Goal: Task Accomplishment & Management: Manage account settings

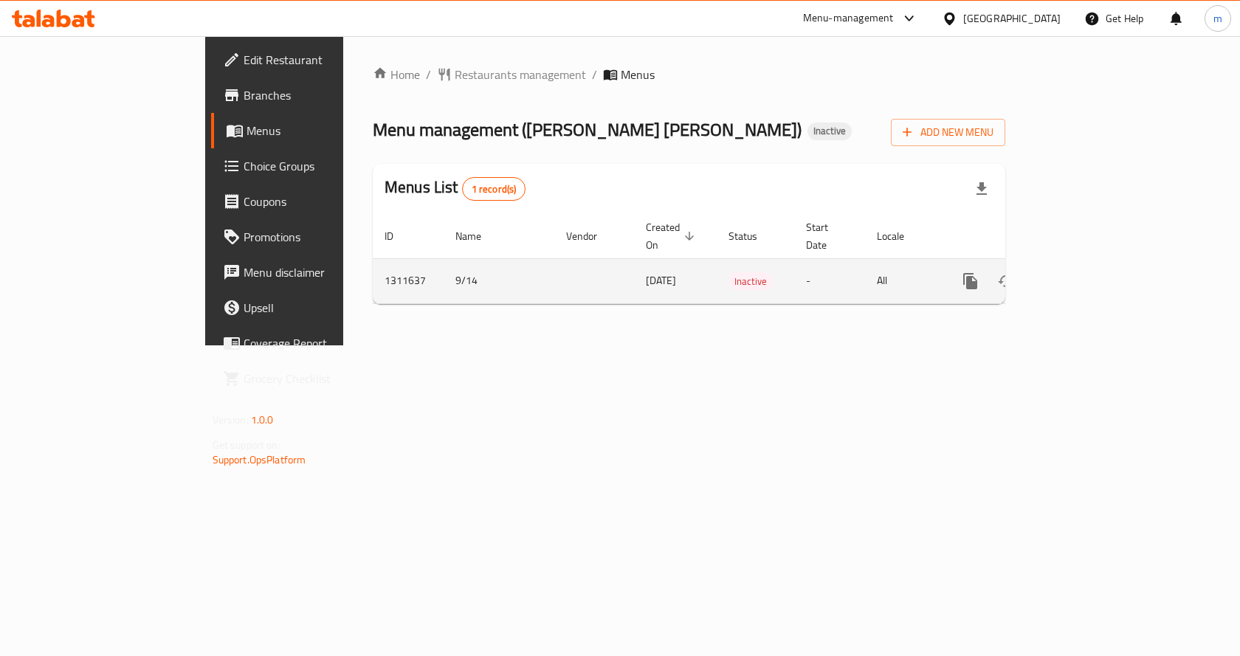
click at [634, 272] on td "[DATE]" at bounding box center [675, 280] width 83 height 45
click at [1086, 272] on icon "enhanced table" at bounding box center [1077, 281] width 18 height 18
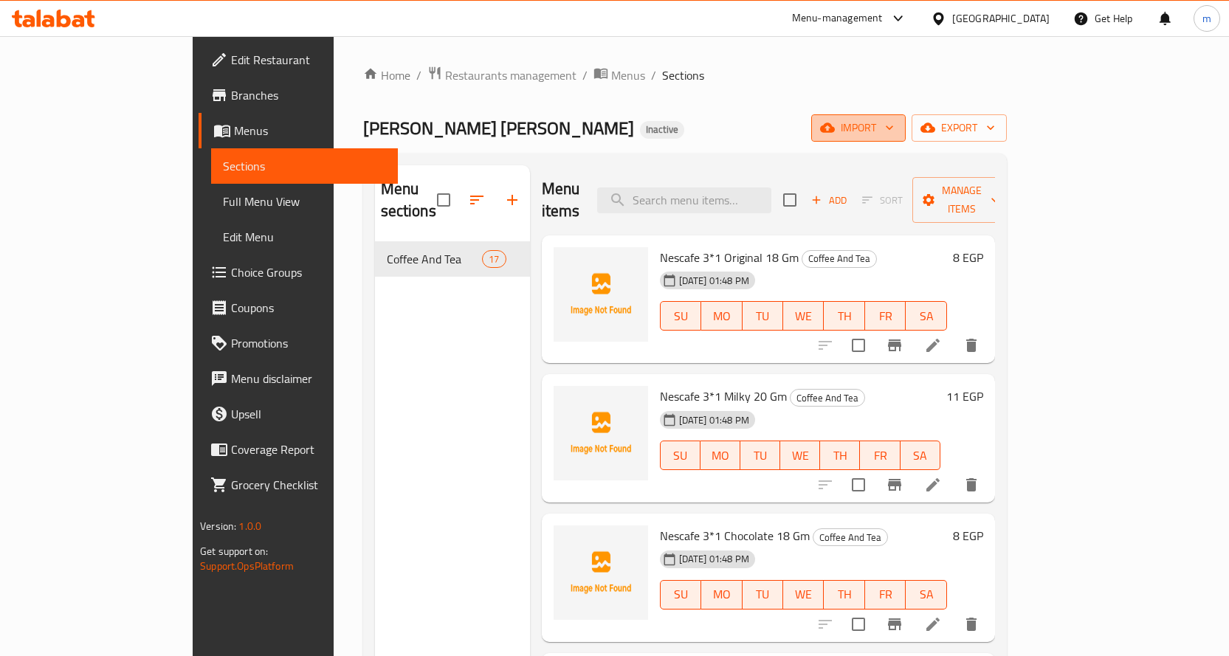
click at [894, 135] on span "import" at bounding box center [858, 128] width 71 height 18
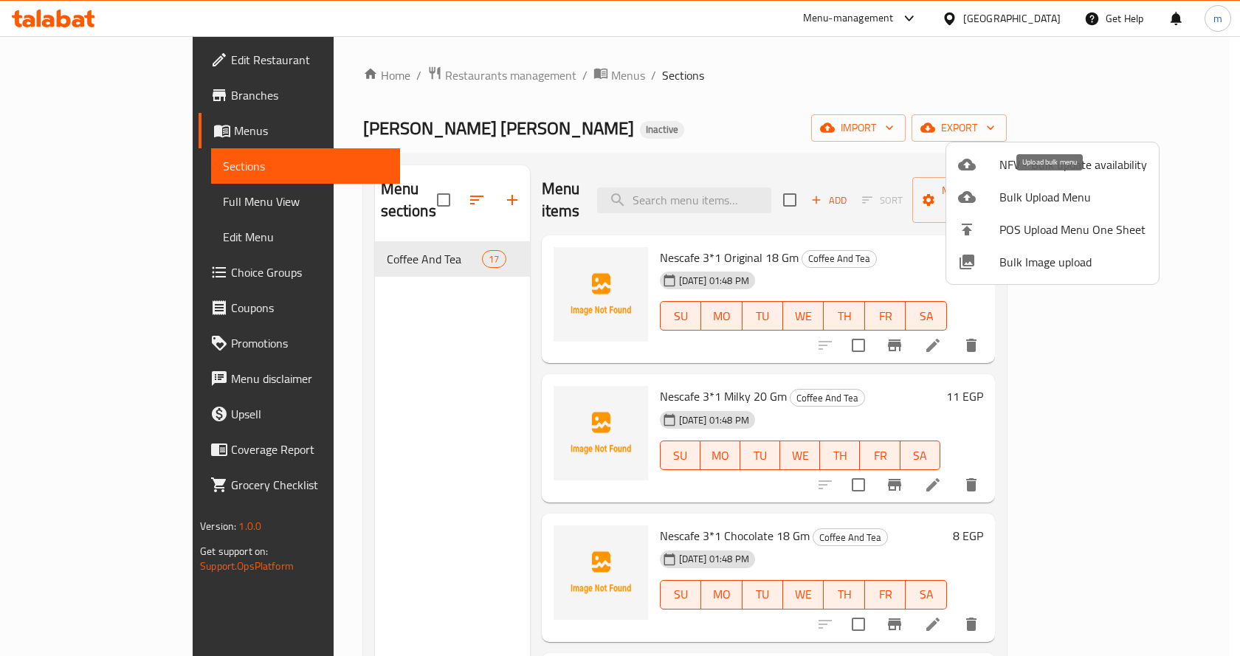
click at [1018, 193] on span "Bulk Upload Menu" at bounding box center [1074, 197] width 148 height 18
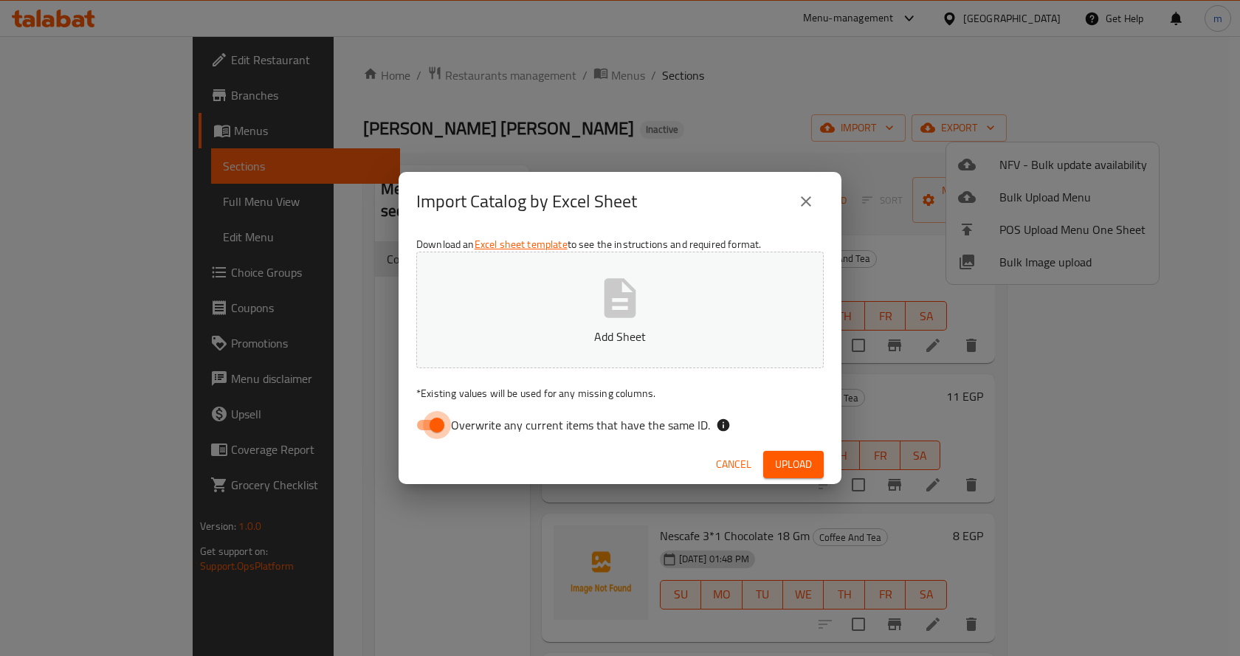
click at [439, 424] on input "Overwrite any current items that have the same ID." at bounding box center [437, 425] width 84 height 28
checkbox input "false"
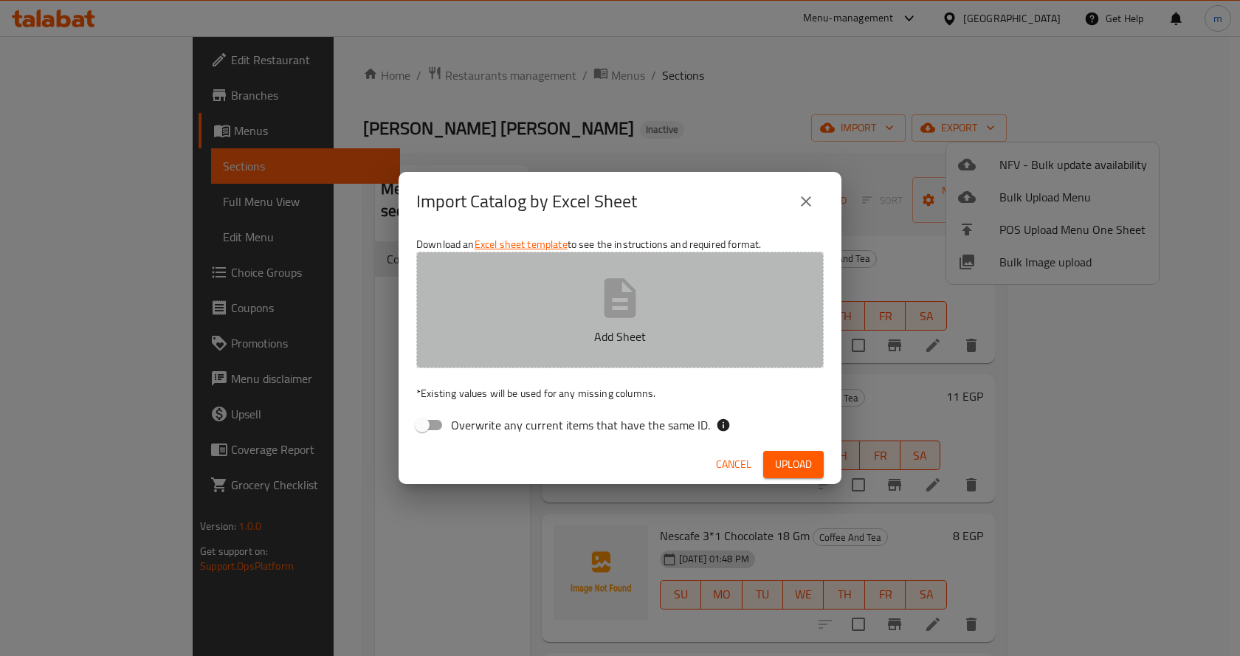
click at [563, 331] on p "Add Sheet" at bounding box center [620, 337] width 362 height 18
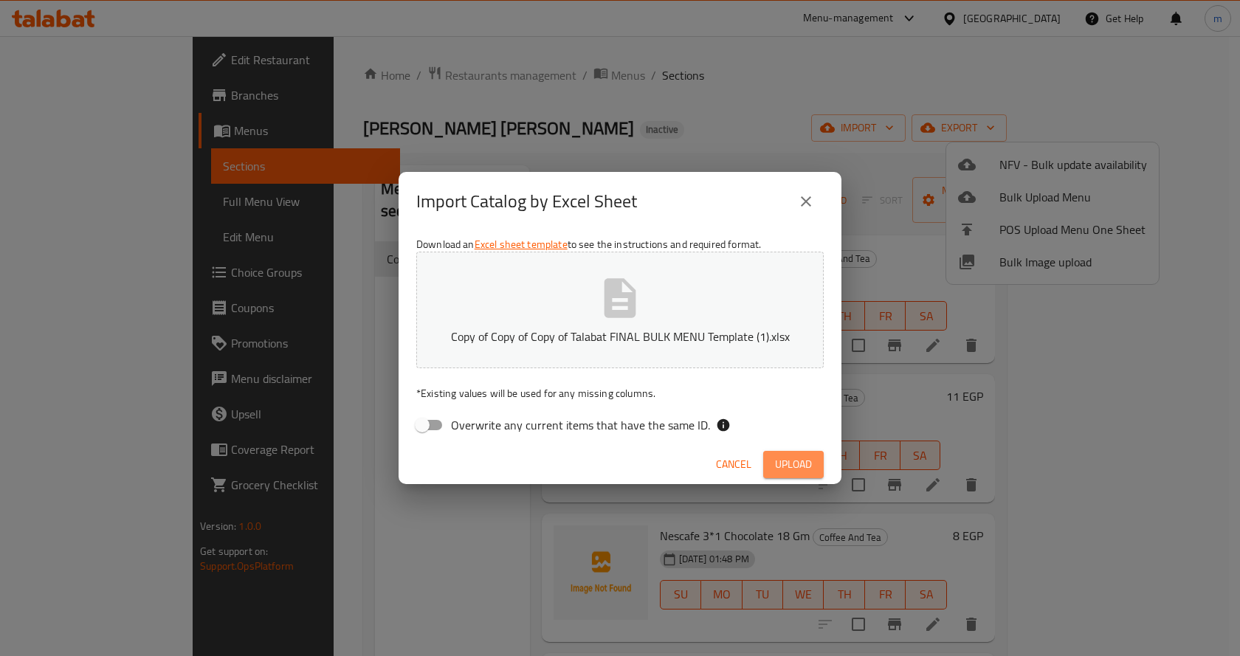
click at [776, 464] on span "Upload" at bounding box center [793, 465] width 37 height 18
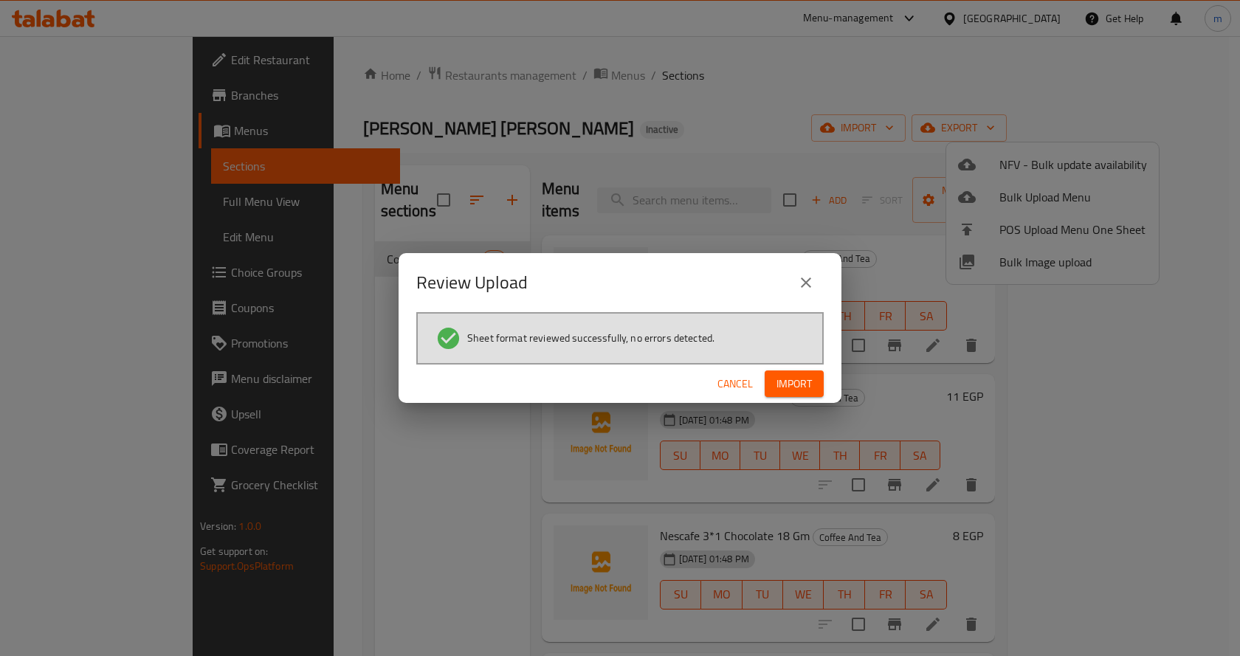
click at [795, 379] on span "Import" at bounding box center [794, 384] width 35 height 18
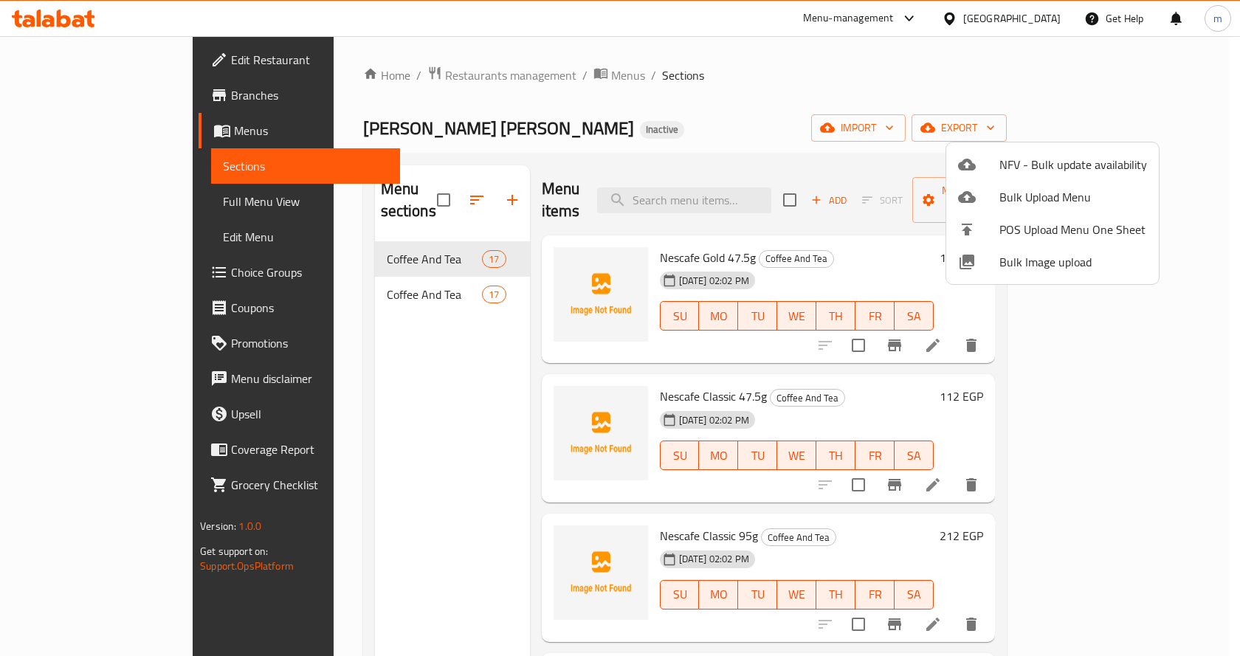
click at [76, 200] on div at bounding box center [620, 328] width 1240 height 656
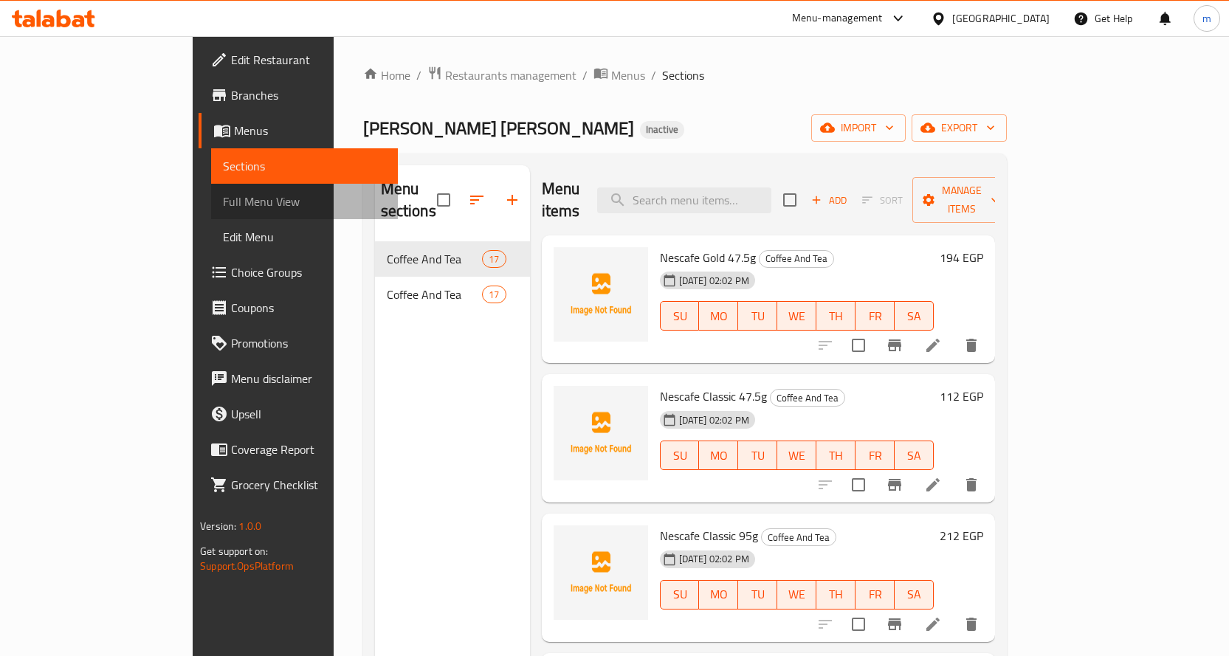
click at [223, 196] on span "Full Menu View" at bounding box center [304, 202] width 163 height 18
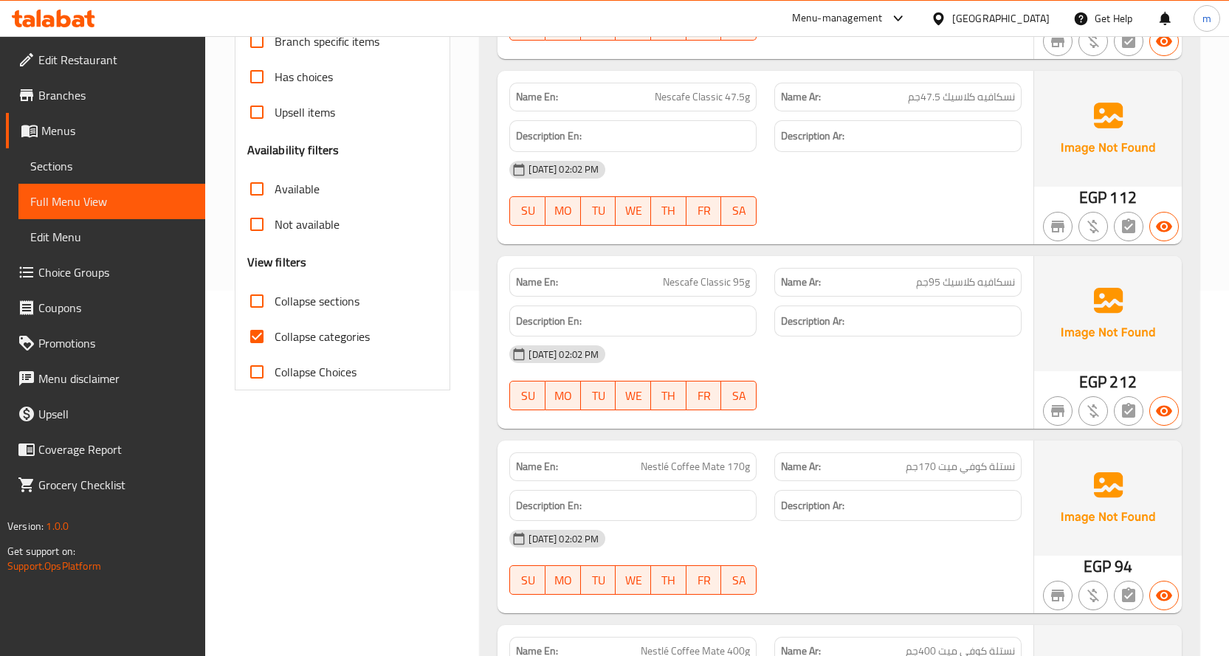
scroll to position [369, 0]
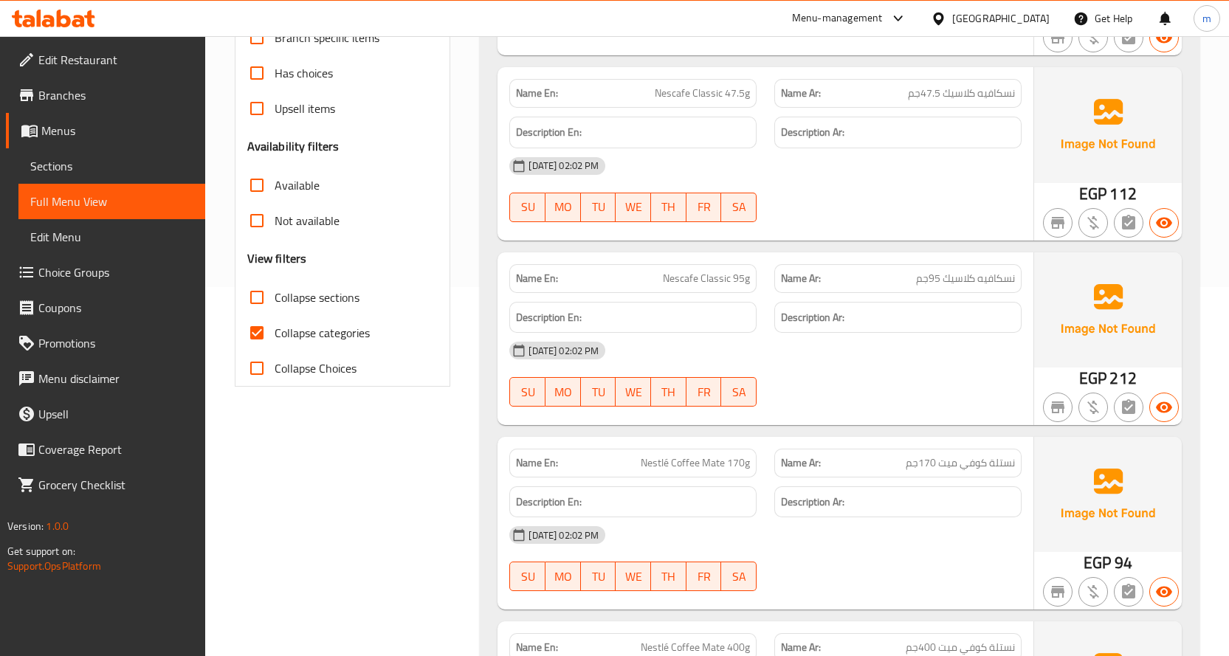
click at [310, 327] on span "Collapse categories" at bounding box center [322, 333] width 95 height 18
click at [275, 327] on input "Collapse categories" at bounding box center [256, 332] width 35 height 35
checkbox input "false"
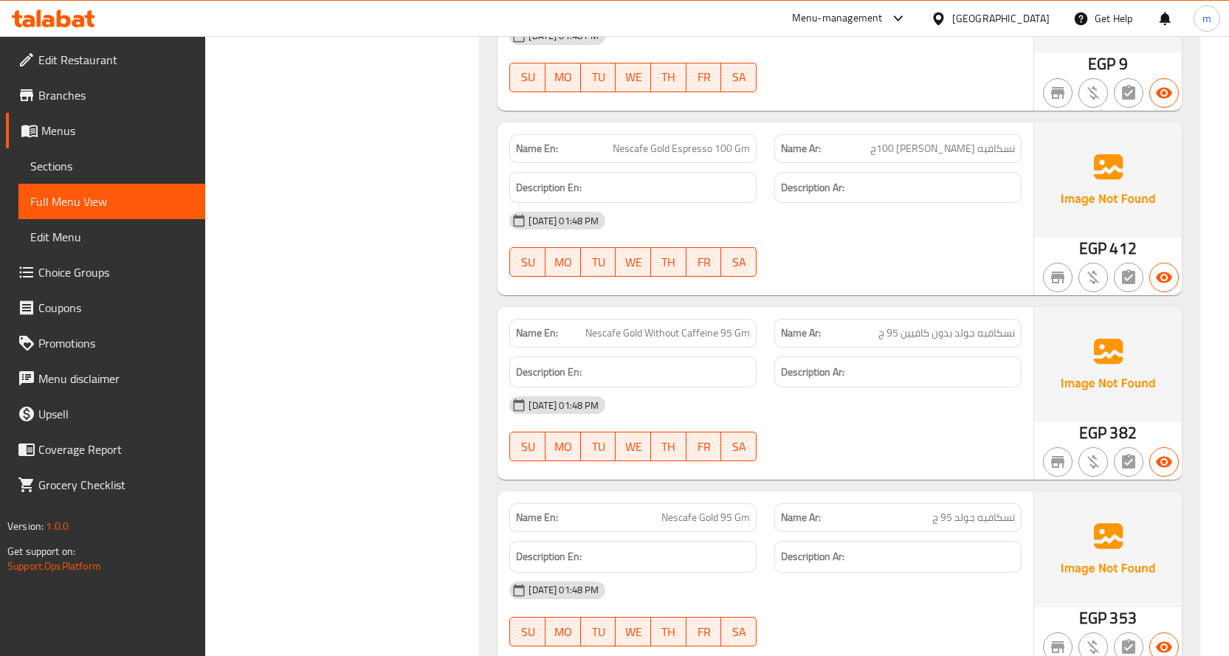
scroll to position [6054, 0]
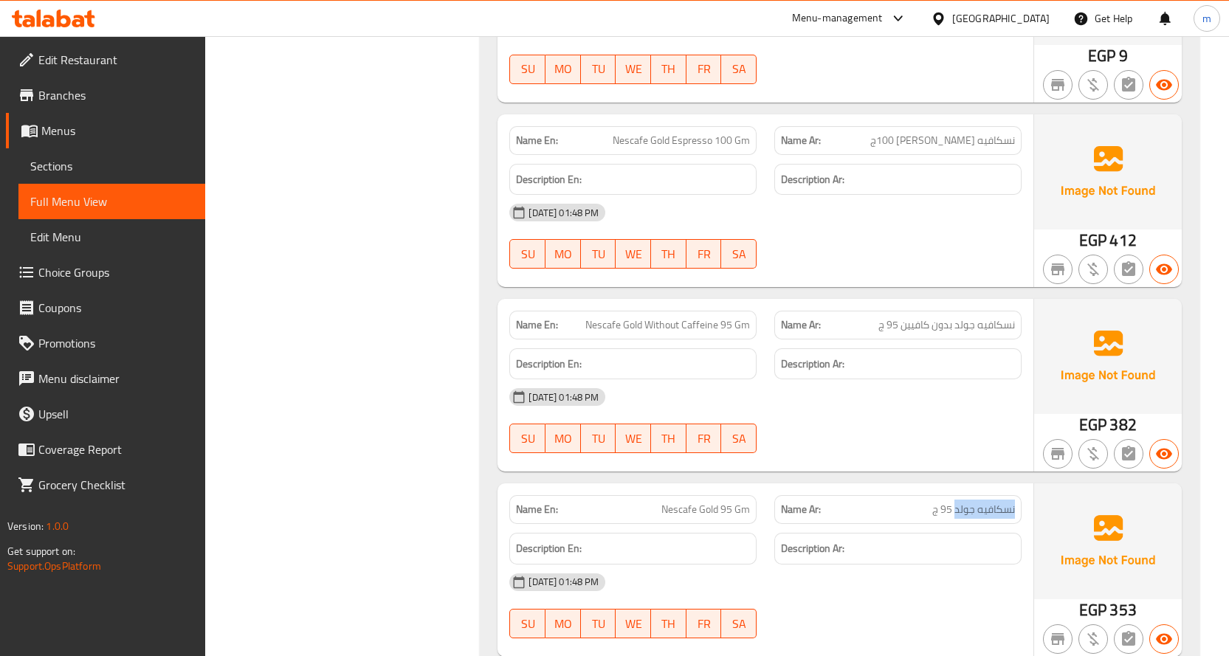
drag, startPoint x: 955, startPoint y: 450, endPoint x: 1023, endPoint y: 460, distance: 68.6
click at [1023, 487] on div "Name Ar: نسكافيه جولد 95 ج" at bounding box center [898, 510] width 265 height 47
copy span "نسكافيه جولد"
click at [841, 260] on div at bounding box center [898, 269] width 265 height 18
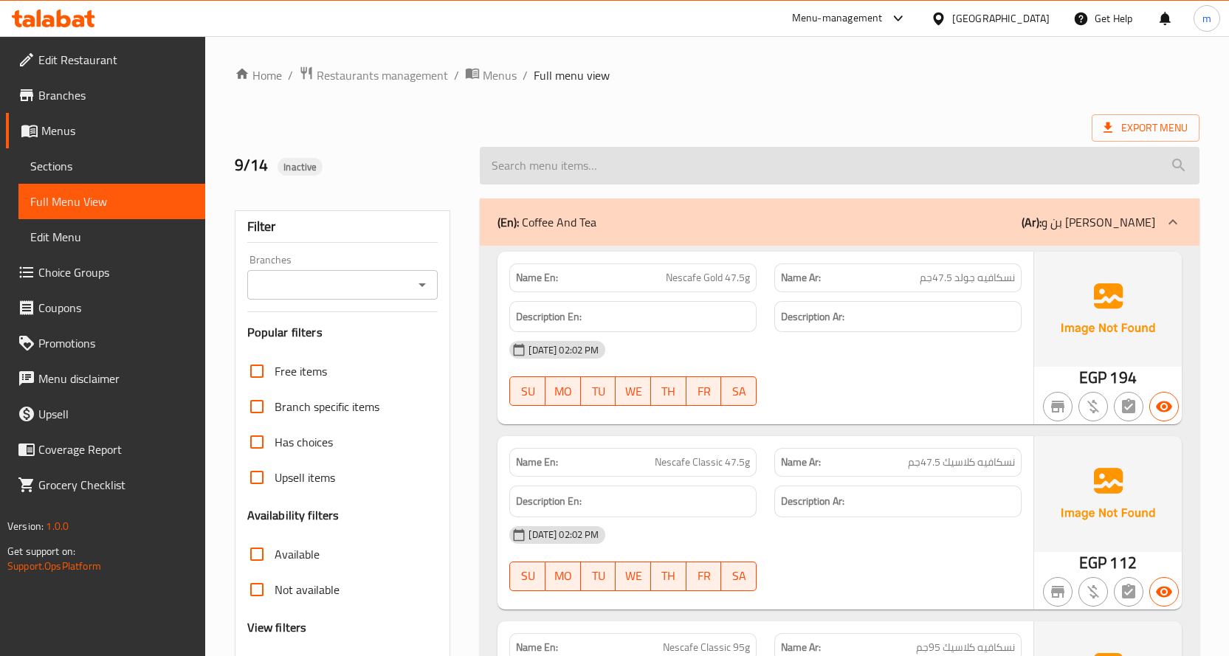
click at [930, 183] on input "search" at bounding box center [840, 166] width 720 height 38
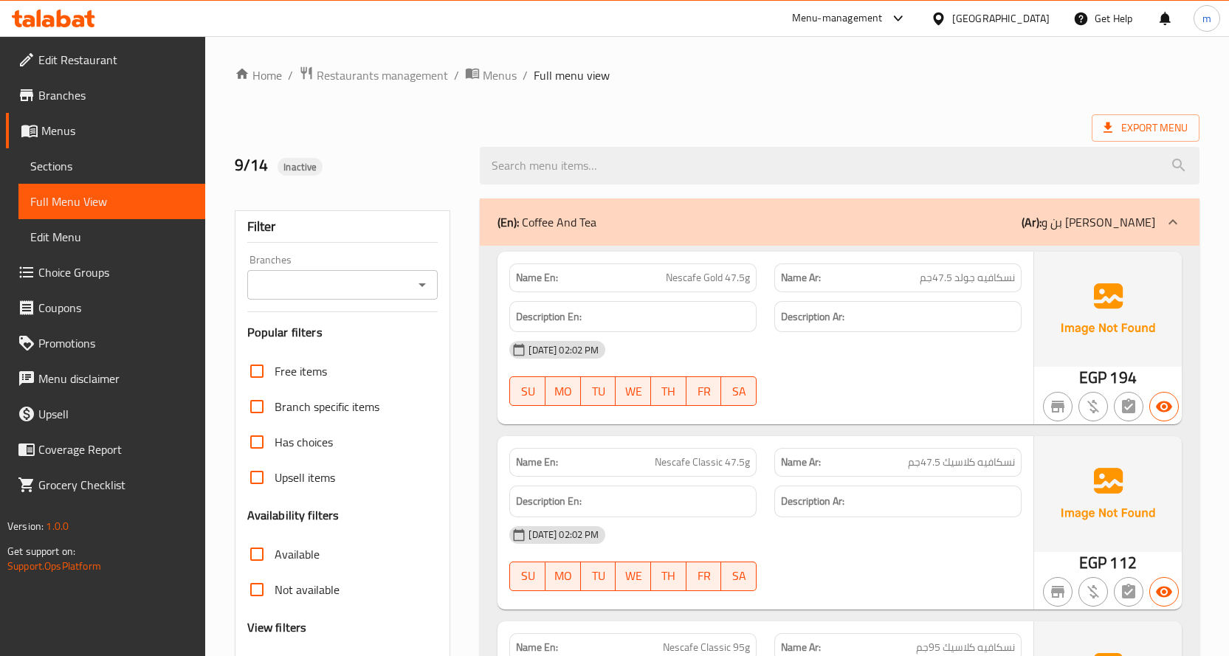
click at [900, 126] on div "Export Menu" at bounding box center [717, 127] width 965 height 27
